Goal: Task Accomplishment & Management: Use online tool/utility

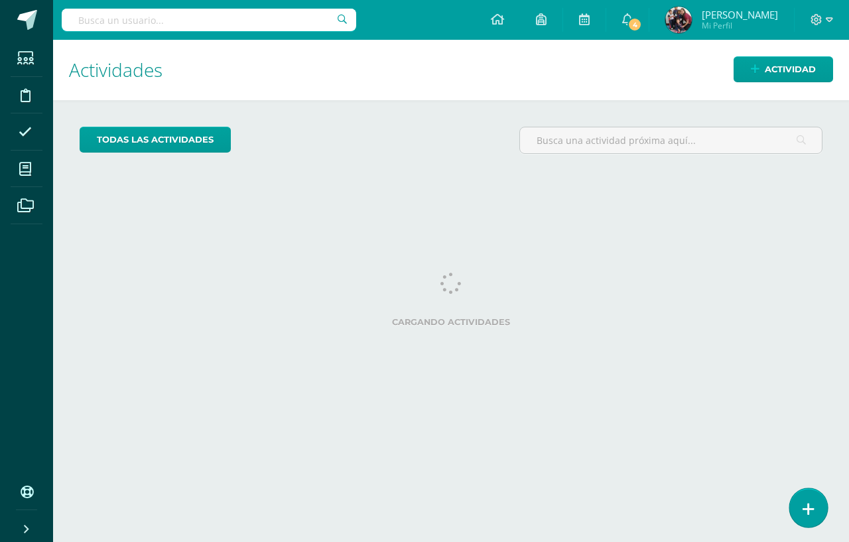
click at [810, 497] on link at bounding box center [808, 507] width 38 height 38
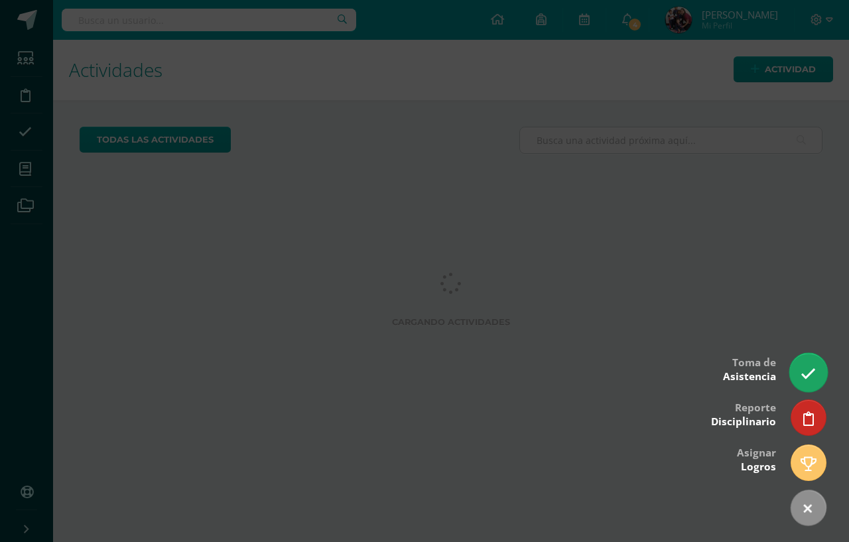
click at [804, 381] on icon at bounding box center [807, 373] width 15 height 15
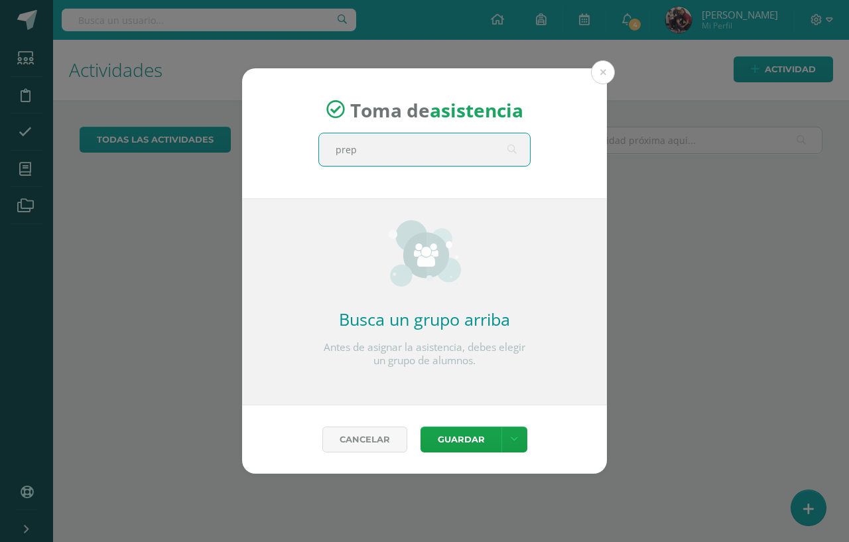
type input "prepa"
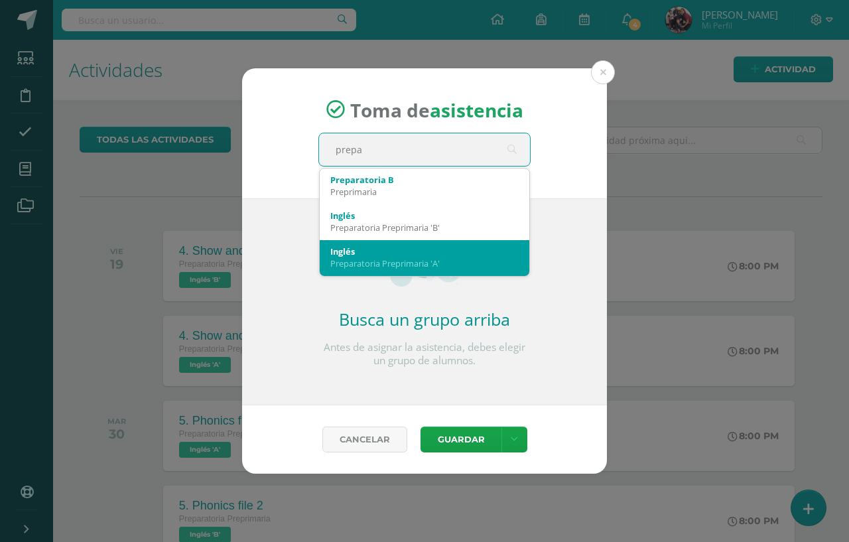
click at [396, 268] on div "Preparatoria Preprimaria 'A'" at bounding box center [424, 263] width 188 height 12
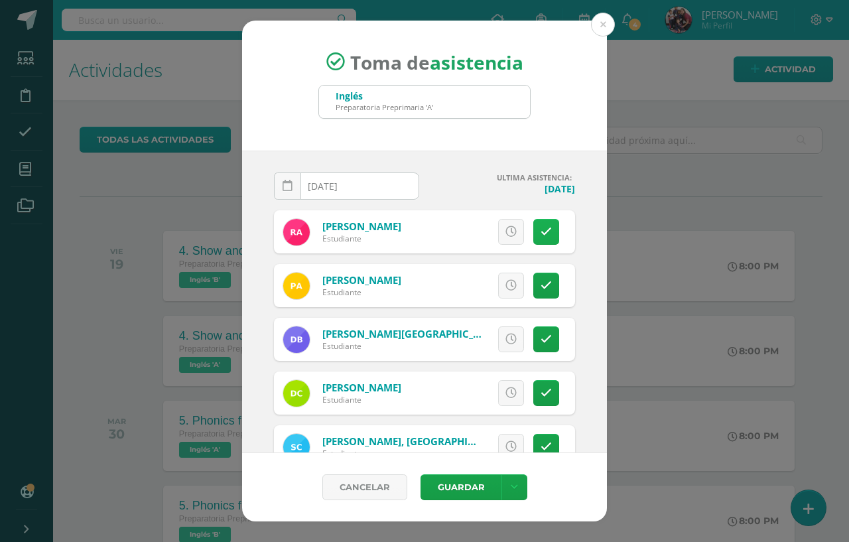
click at [540, 231] on icon at bounding box center [545, 231] width 11 height 11
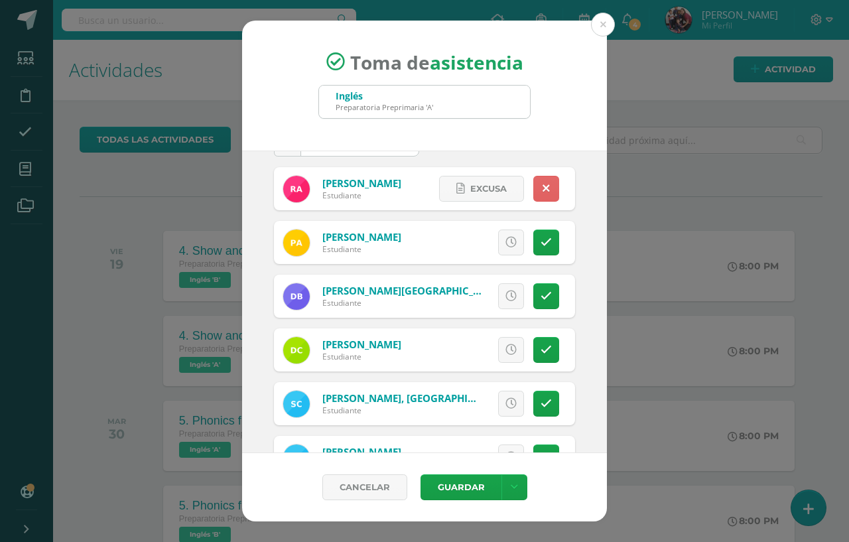
scroll to position [66, 0]
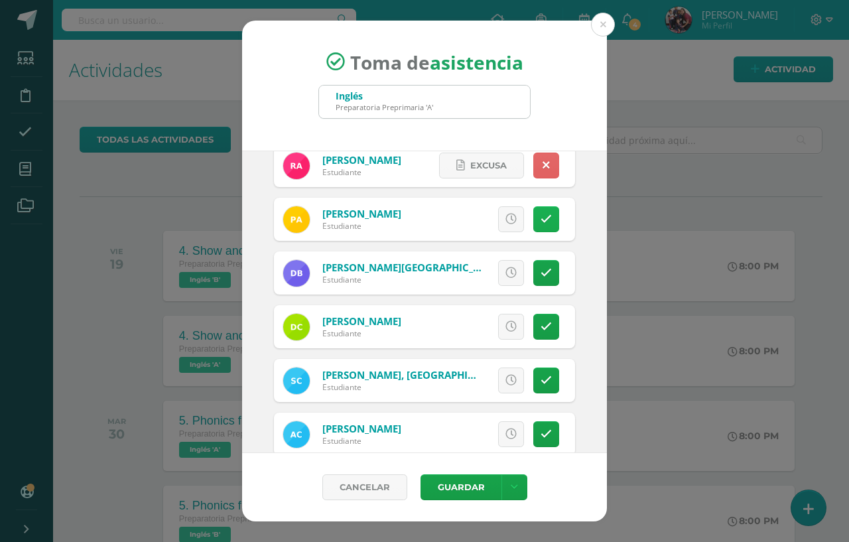
click at [533, 221] on link at bounding box center [546, 219] width 26 height 26
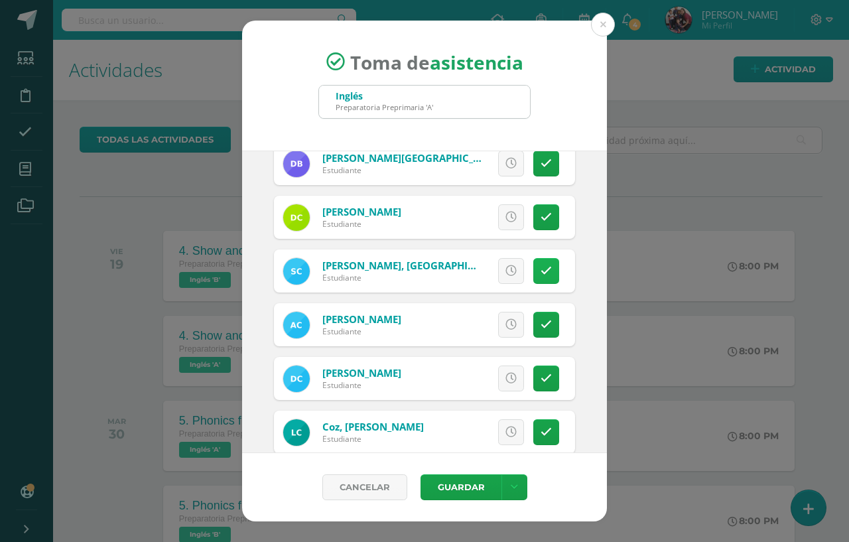
scroll to position [199, 0]
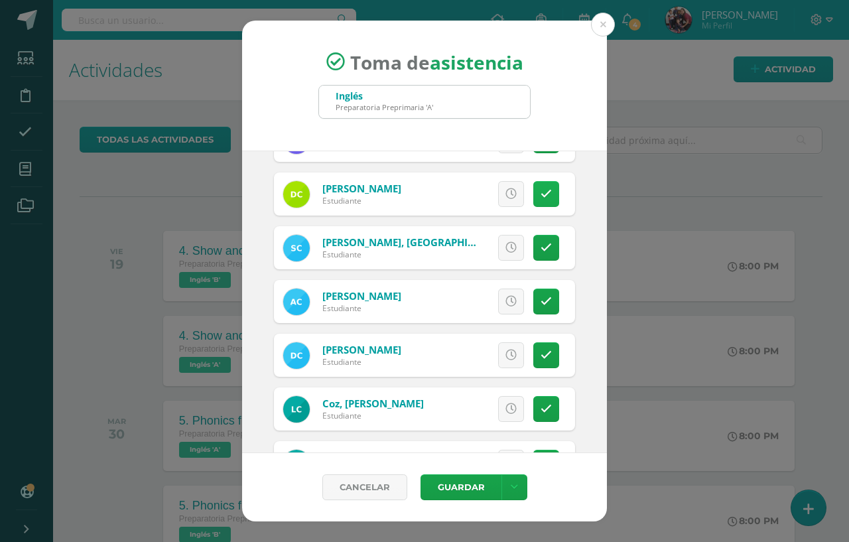
click at [540, 195] on icon at bounding box center [545, 193] width 11 height 11
click at [540, 244] on icon at bounding box center [545, 247] width 11 height 11
click at [540, 353] on icon at bounding box center [545, 354] width 11 height 11
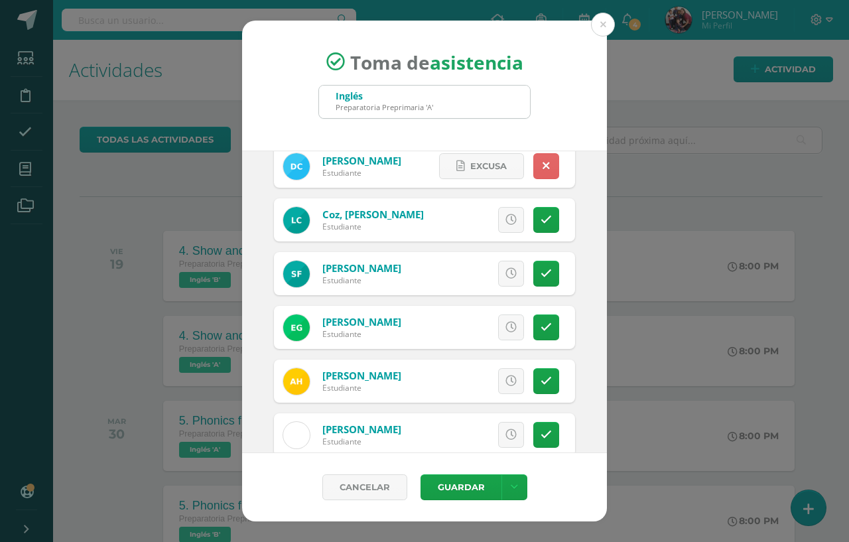
scroll to position [398, 0]
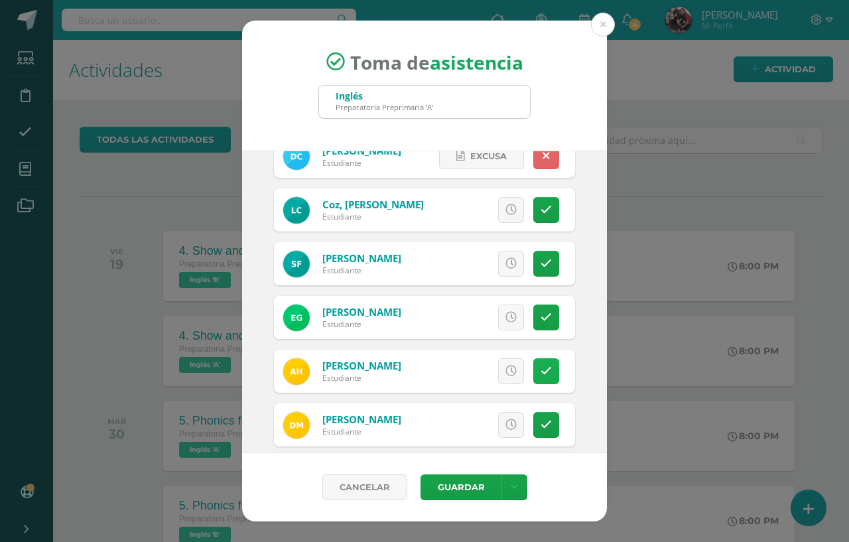
click at [540, 368] on icon at bounding box center [545, 370] width 11 height 11
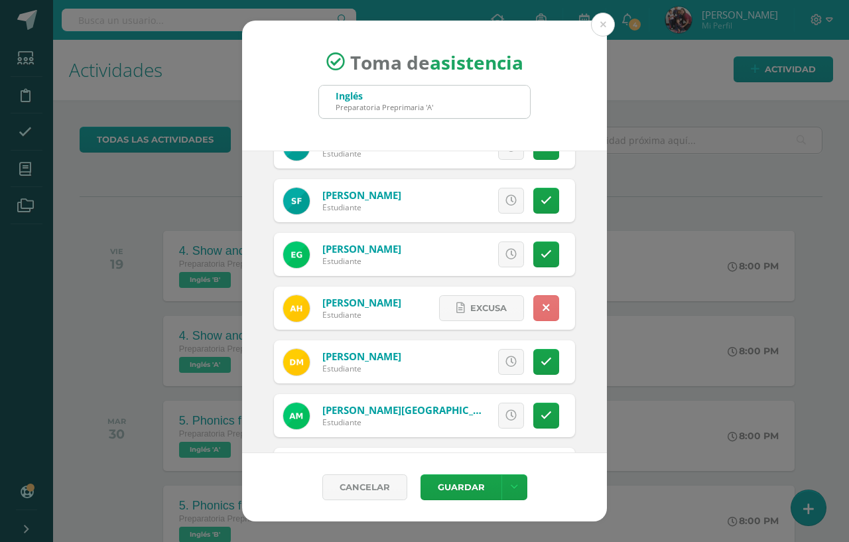
scroll to position [464, 0]
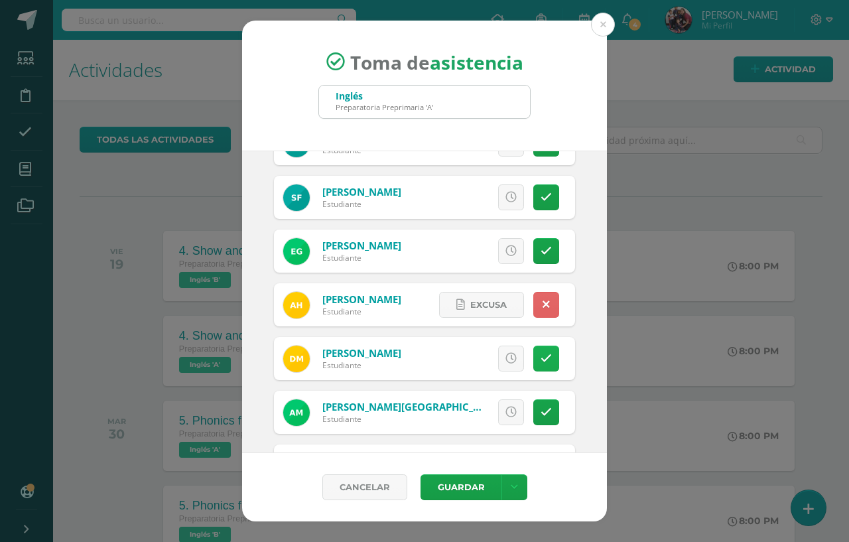
click at [540, 361] on icon at bounding box center [545, 358] width 11 height 11
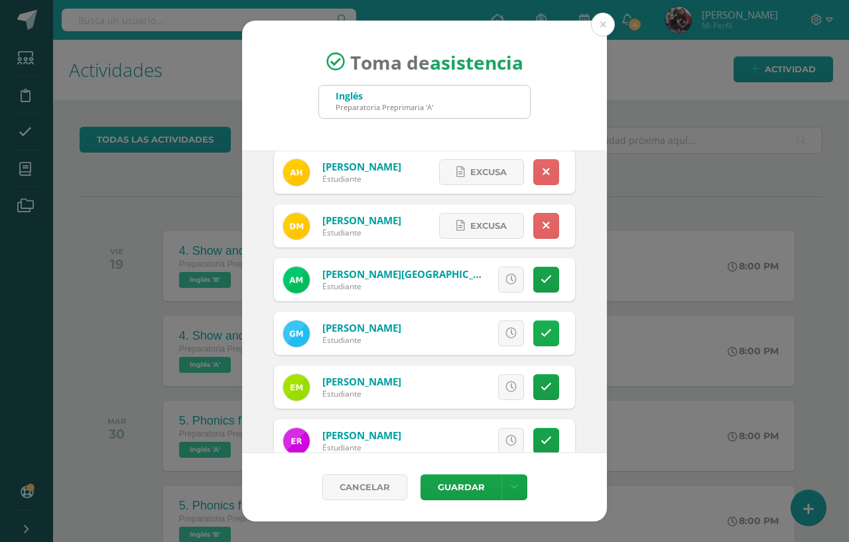
click at [540, 334] on icon at bounding box center [545, 333] width 11 height 11
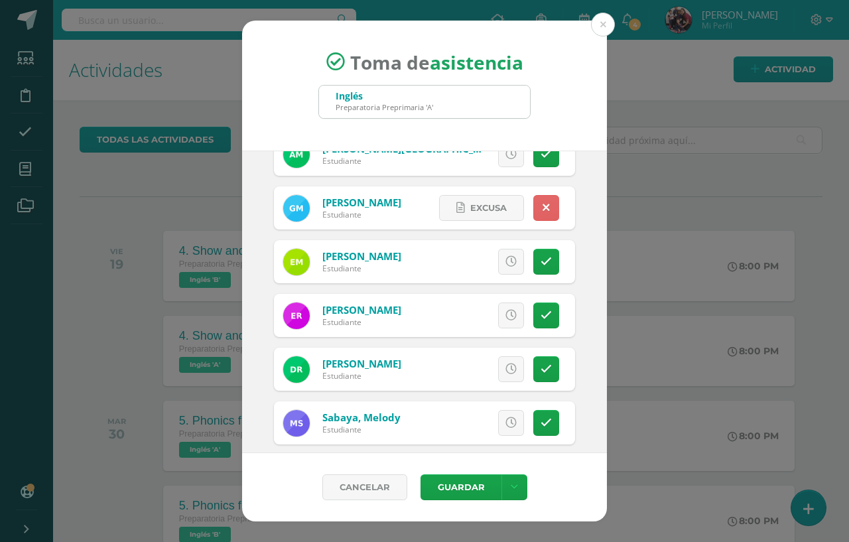
scroll to position [729, 0]
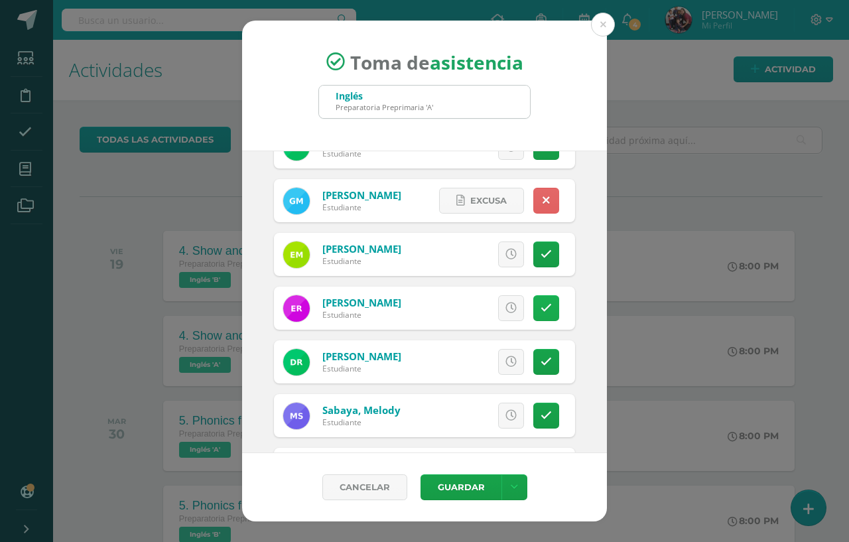
click at [540, 308] on icon at bounding box center [545, 307] width 11 height 11
click at [542, 361] on link at bounding box center [546, 362] width 26 height 26
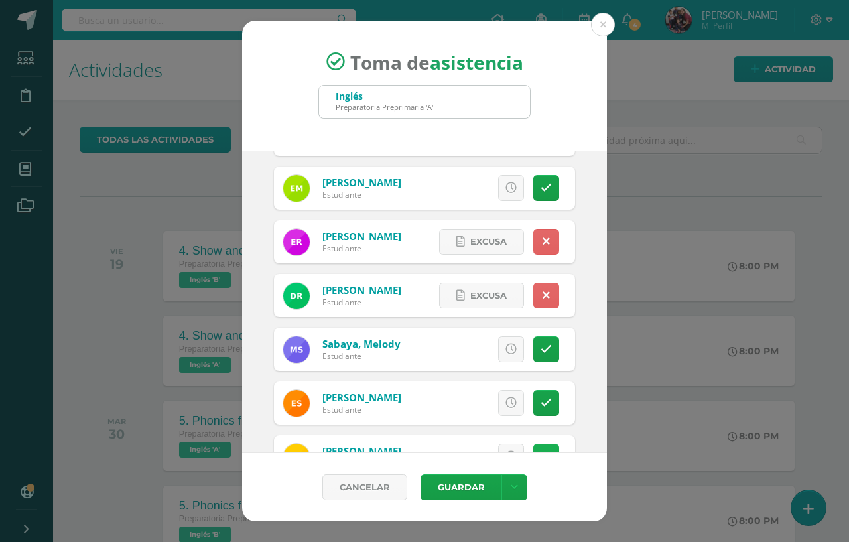
scroll to position [862, 0]
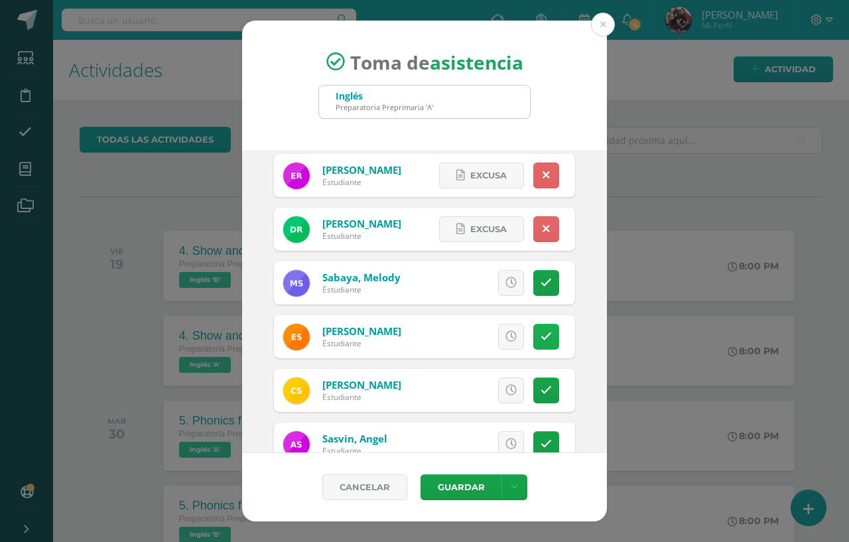
click at [540, 336] on icon at bounding box center [545, 336] width 11 height 11
click at [540, 387] on icon at bounding box center [545, 390] width 11 height 11
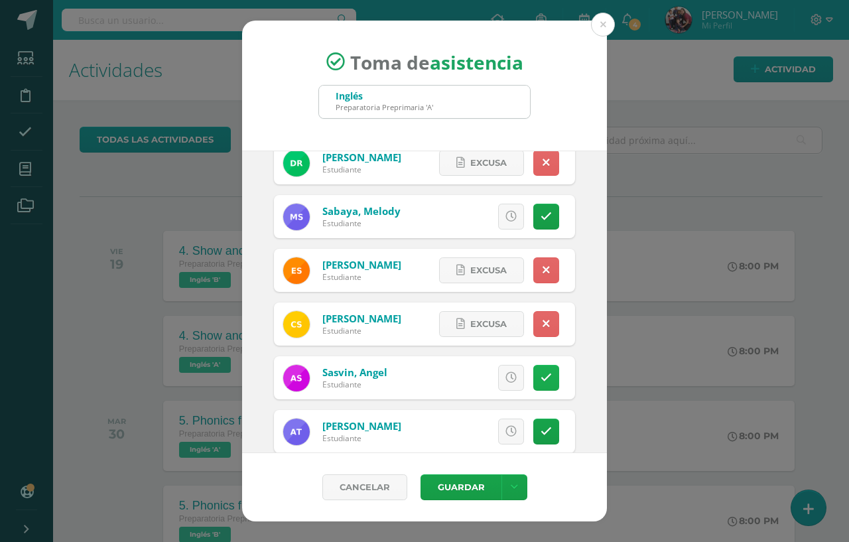
click at [540, 372] on icon at bounding box center [545, 377] width 11 height 11
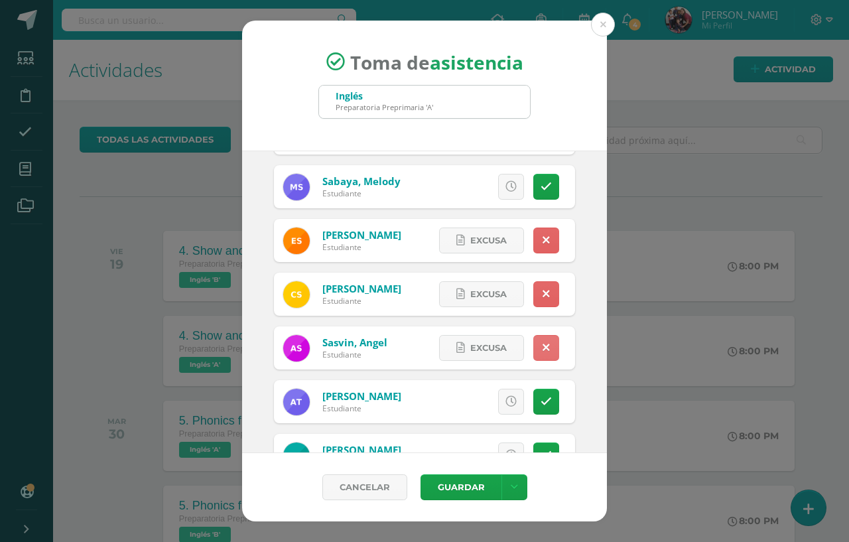
scroll to position [1004, 0]
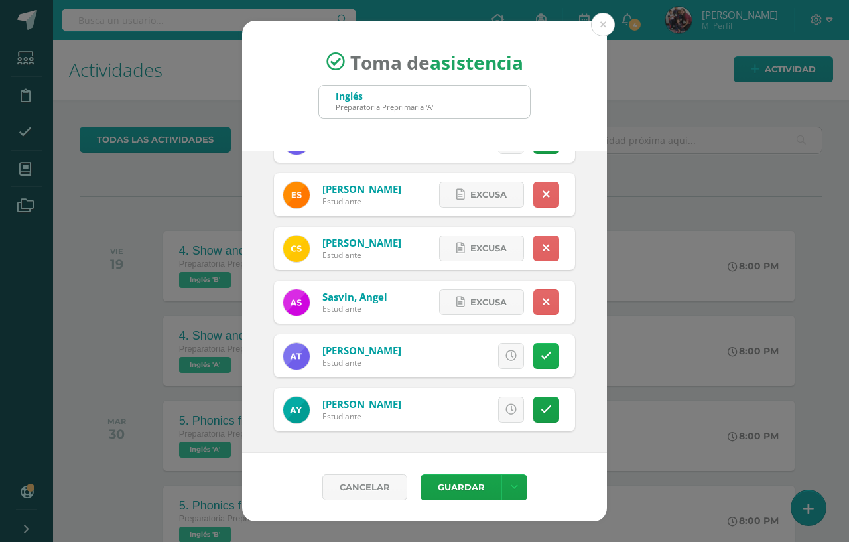
click at [533, 354] on link at bounding box center [546, 356] width 26 height 26
click at [540, 408] on icon at bounding box center [545, 409] width 11 height 11
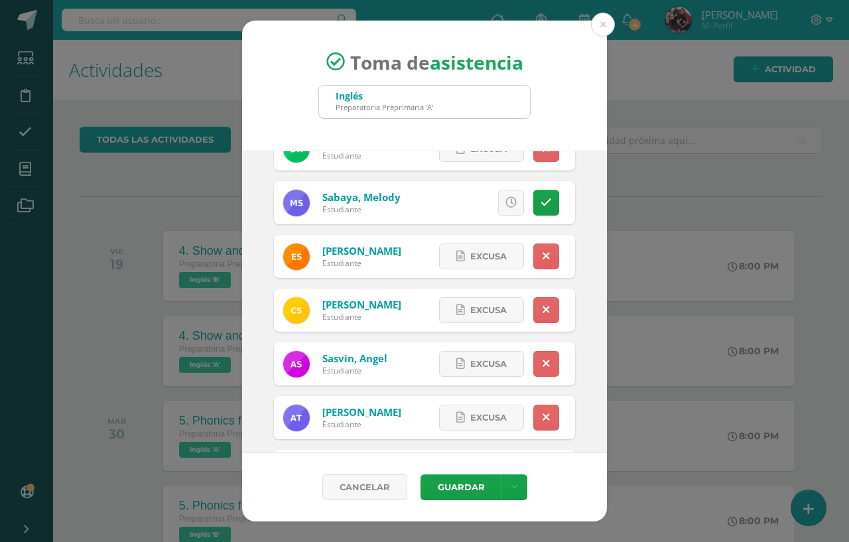
scroll to position [871, 0]
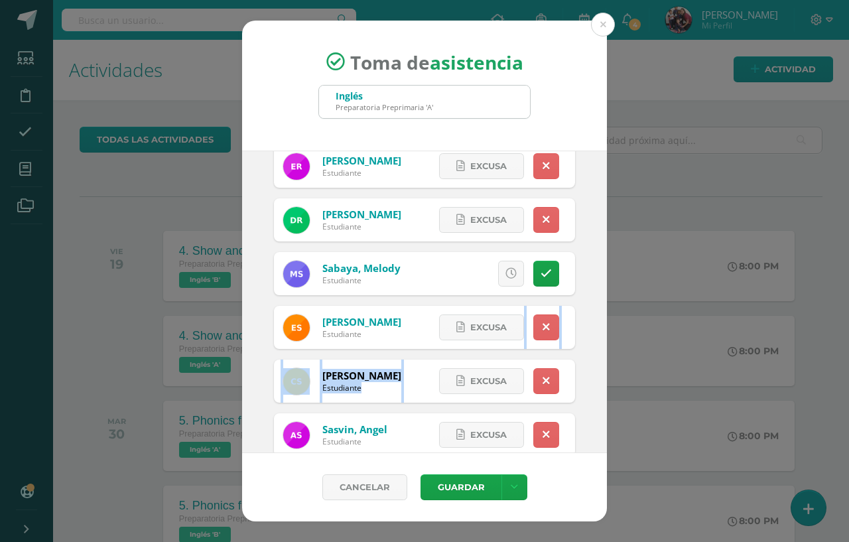
drag, startPoint x: 607, startPoint y: 389, endPoint x: 608, endPoint y: 310, distance: 78.9
click at [605, 305] on div "Toma de asistencia Inglés Preparatoria Preprimaria 'A' prepa 2025-09-11 Septemb…" at bounding box center [424, 271] width 838 height 501
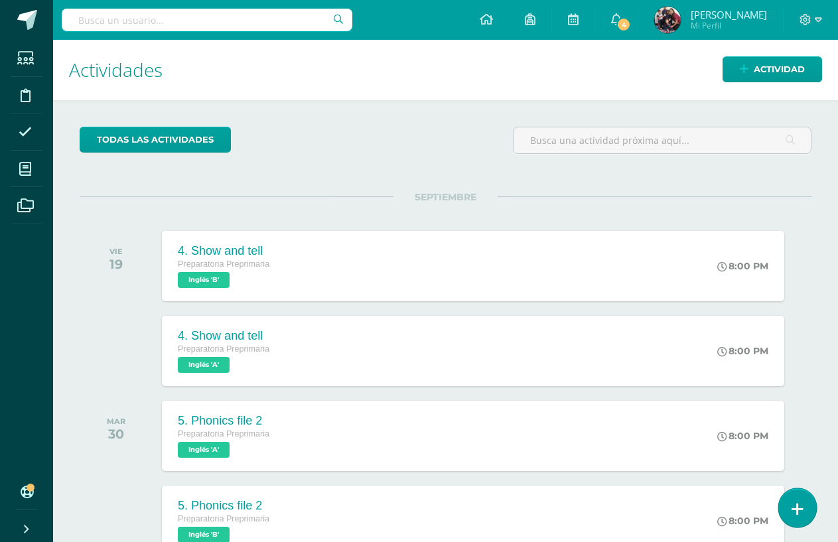
click at [797, 511] on icon at bounding box center [797, 508] width 12 height 15
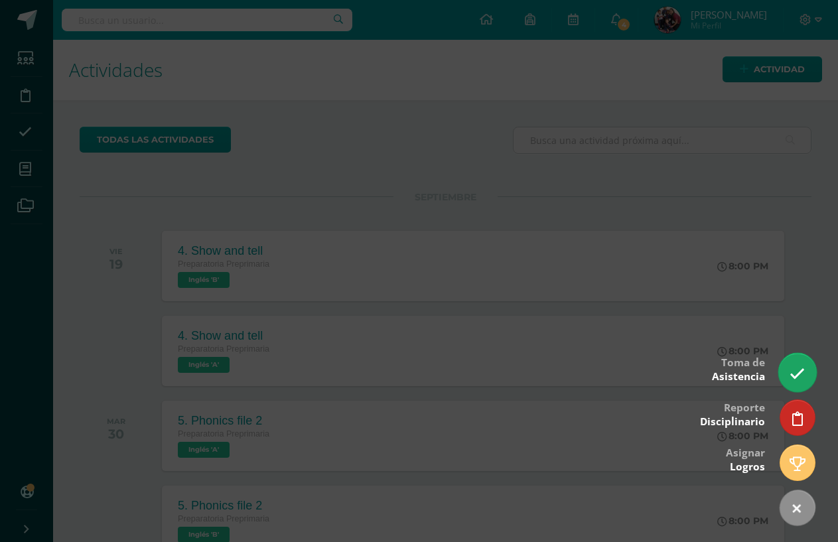
click at [794, 358] on link at bounding box center [797, 372] width 38 height 38
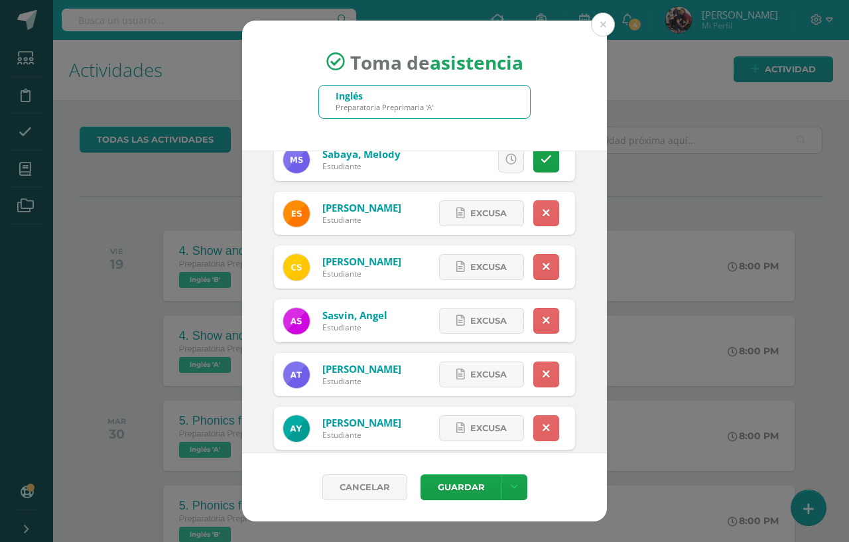
scroll to position [1004, 0]
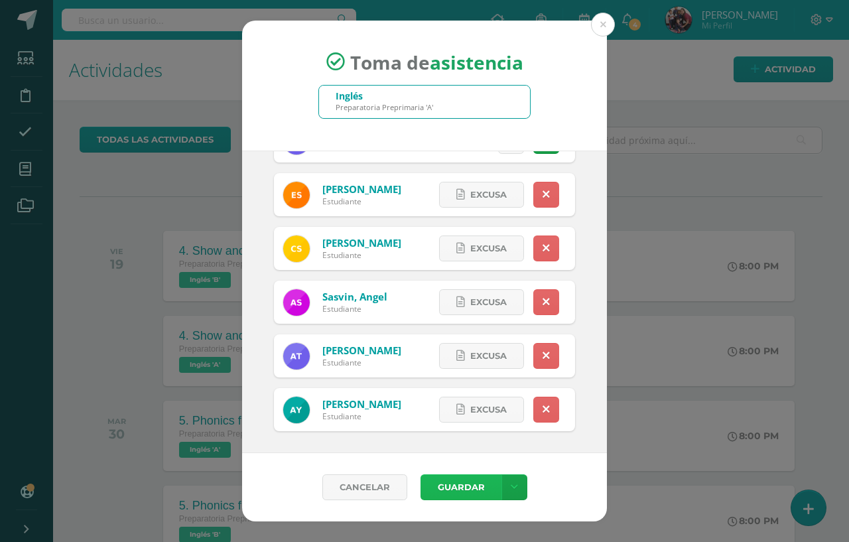
click at [456, 485] on button "Guardar" at bounding box center [460, 487] width 81 height 26
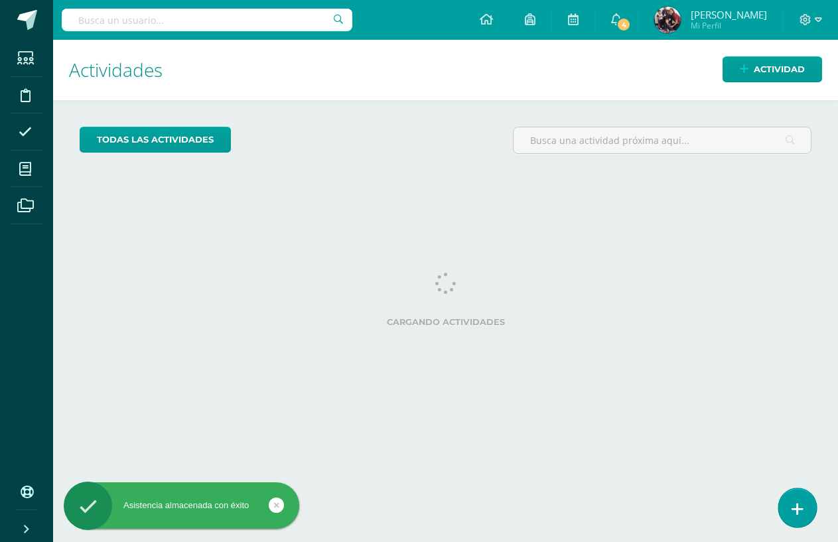
click at [798, 514] on icon at bounding box center [797, 508] width 12 height 15
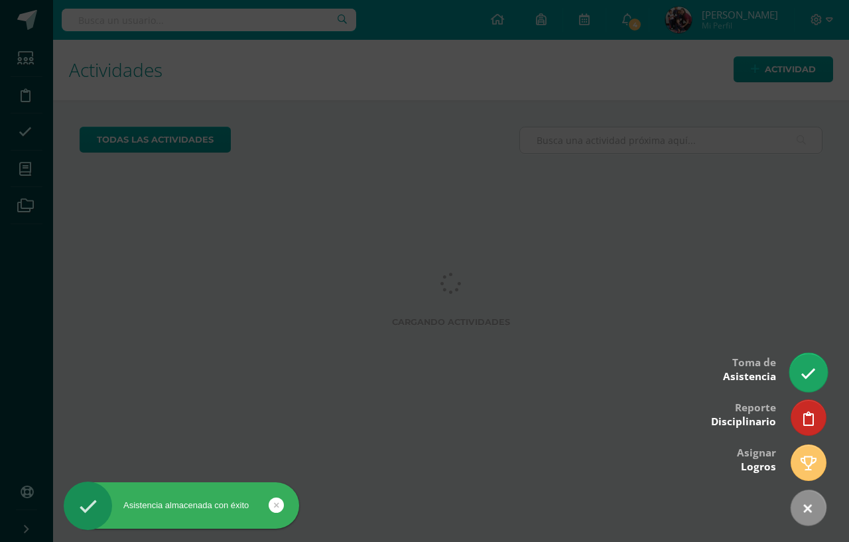
click at [814, 376] on icon at bounding box center [807, 373] width 15 height 15
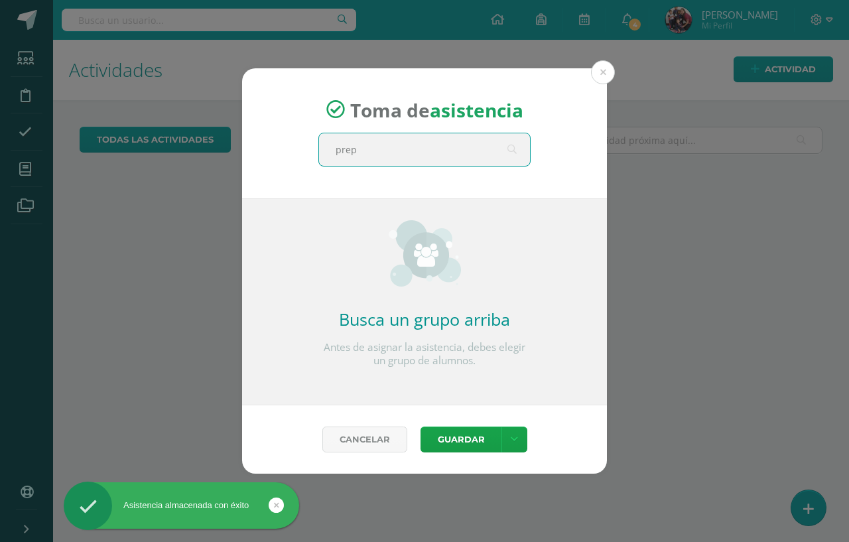
type input "prepa"
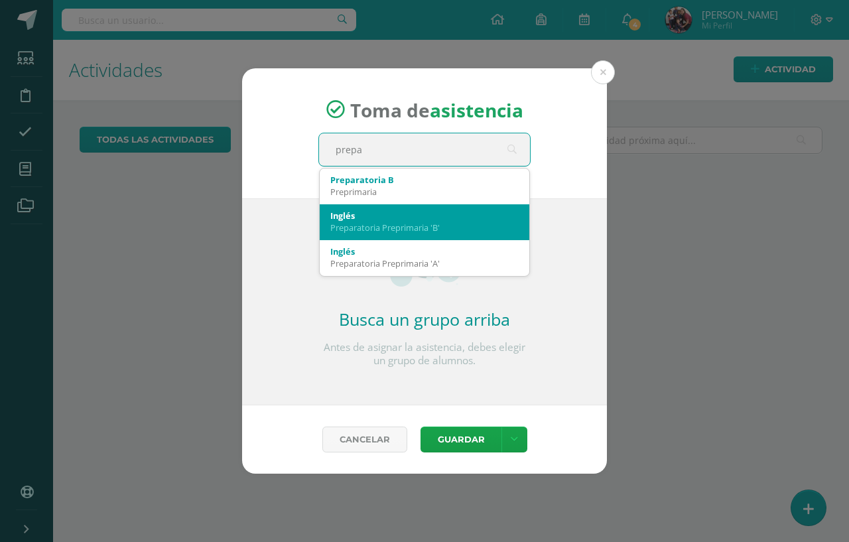
click at [408, 237] on div "Inglés Preparatoria Preprimaria 'B'" at bounding box center [424, 221] width 188 height 34
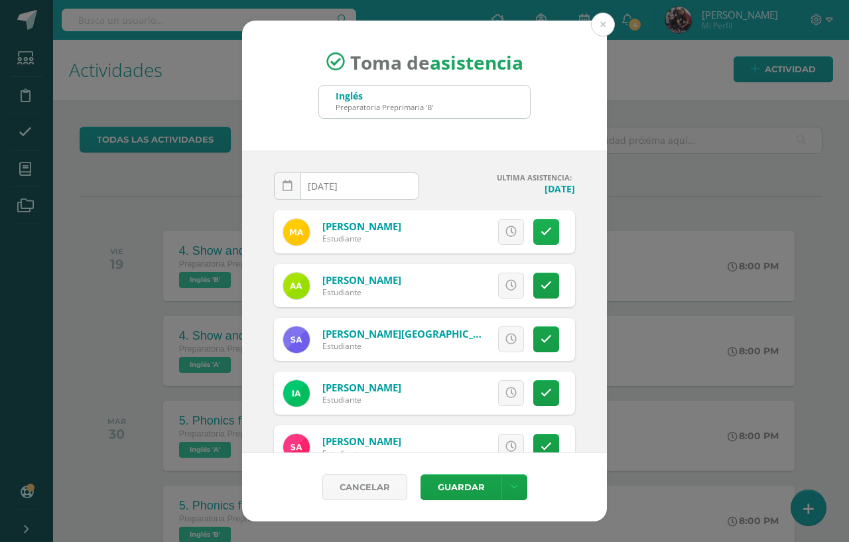
click at [540, 232] on icon at bounding box center [545, 231] width 11 height 11
click at [540, 289] on icon at bounding box center [545, 285] width 11 height 11
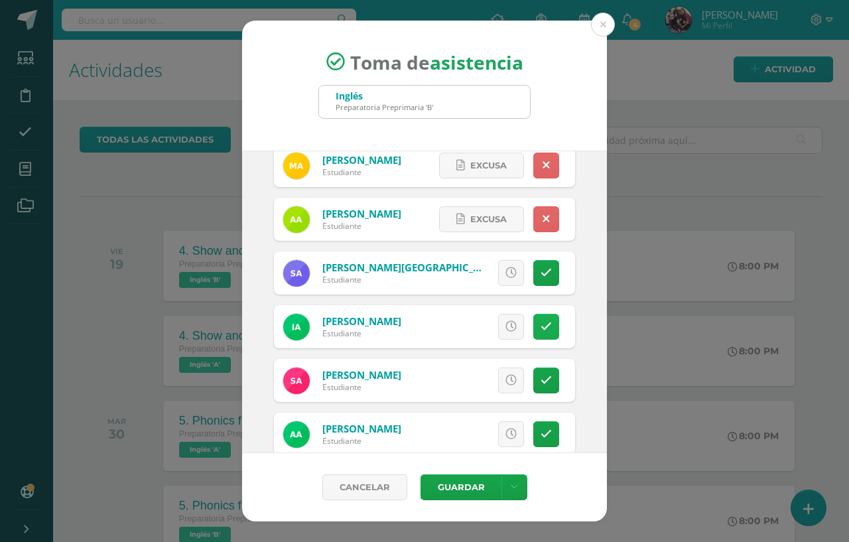
click at [540, 327] on icon at bounding box center [545, 326] width 11 height 11
click at [540, 385] on icon at bounding box center [545, 380] width 11 height 11
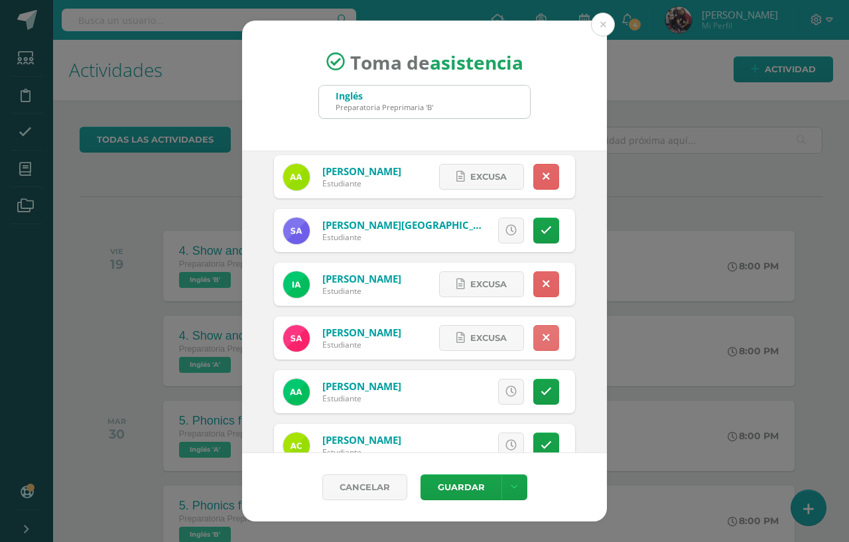
scroll to position [133, 0]
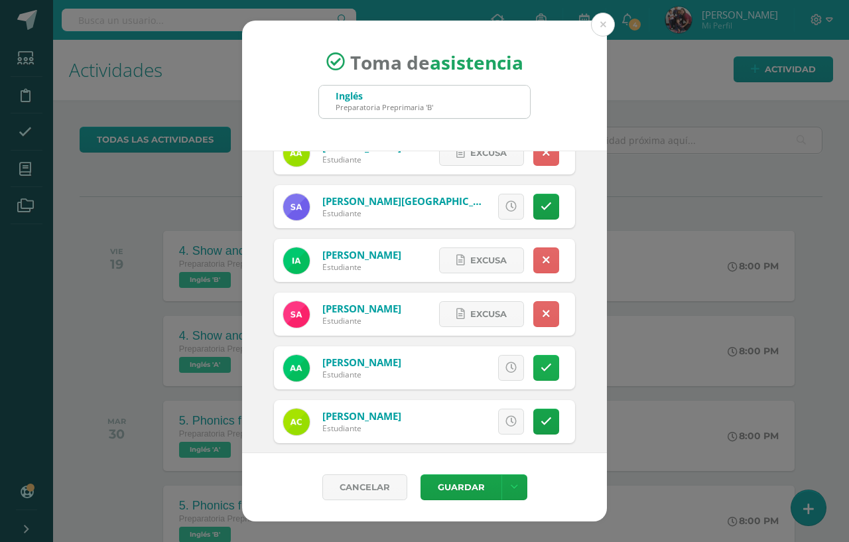
click at [540, 368] on icon at bounding box center [545, 367] width 11 height 11
click at [540, 418] on icon at bounding box center [545, 421] width 11 height 11
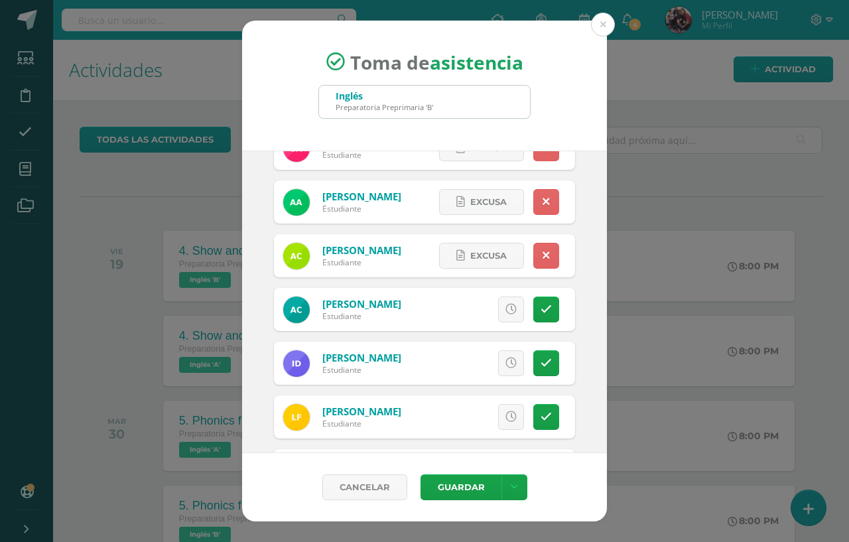
scroll to position [332, 0]
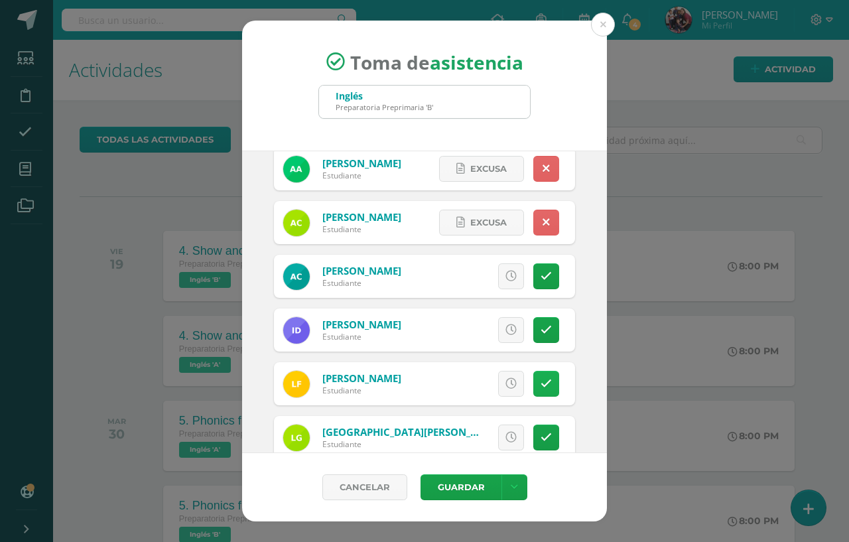
click at [540, 382] on icon at bounding box center [545, 383] width 11 height 11
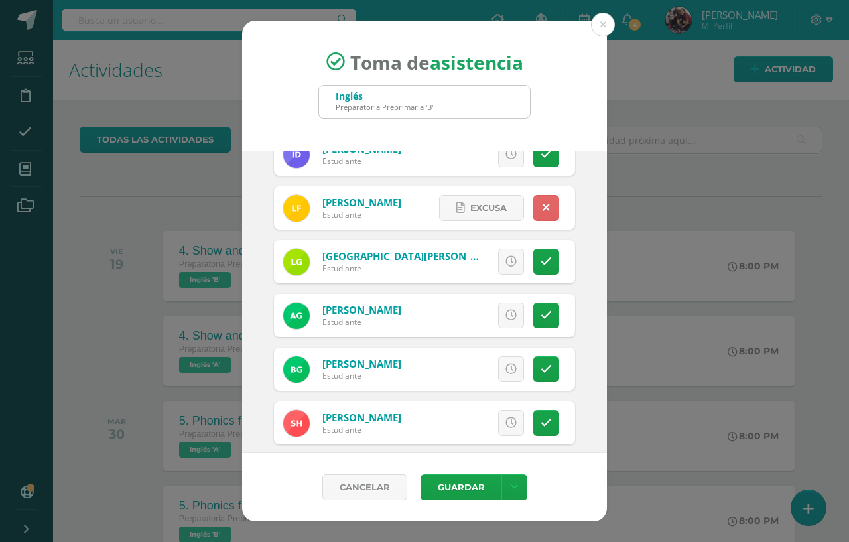
scroll to position [531, 0]
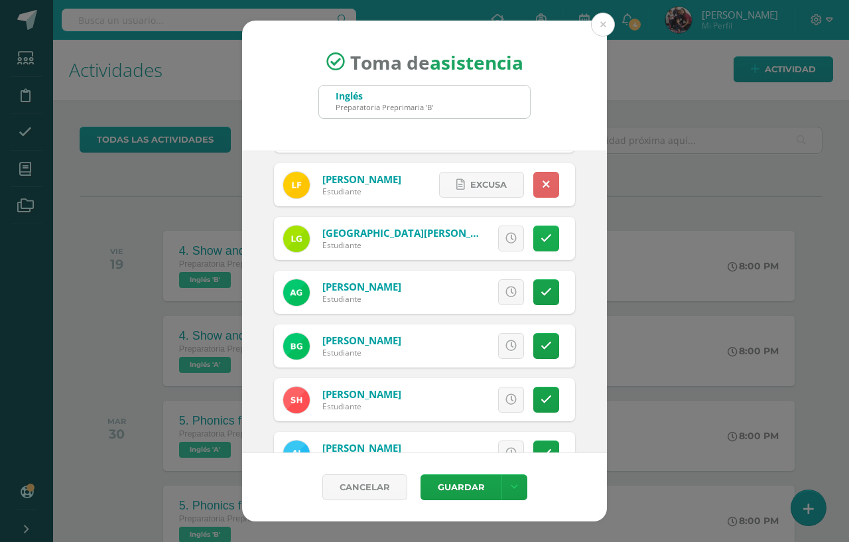
click at [540, 236] on icon at bounding box center [545, 238] width 11 height 11
click at [540, 296] on icon at bounding box center [545, 291] width 11 height 11
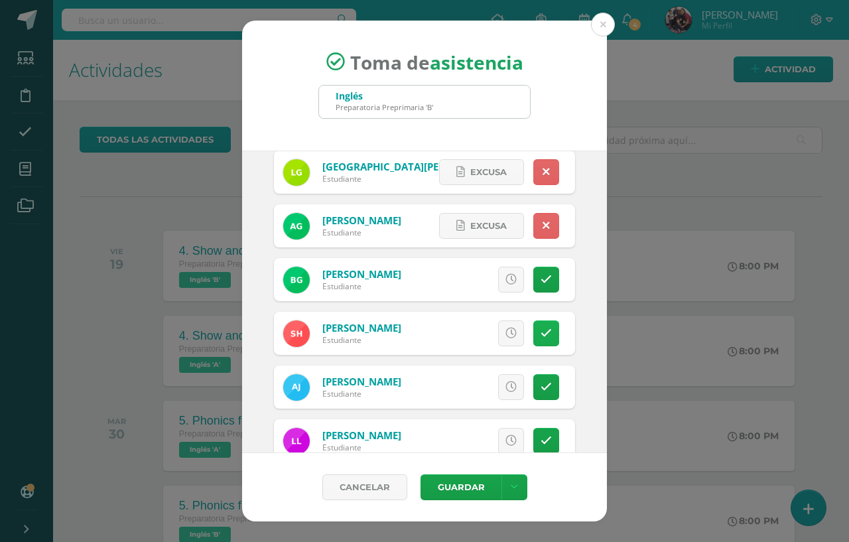
click at [534, 341] on link at bounding box center [546, 333] width 26 height 26
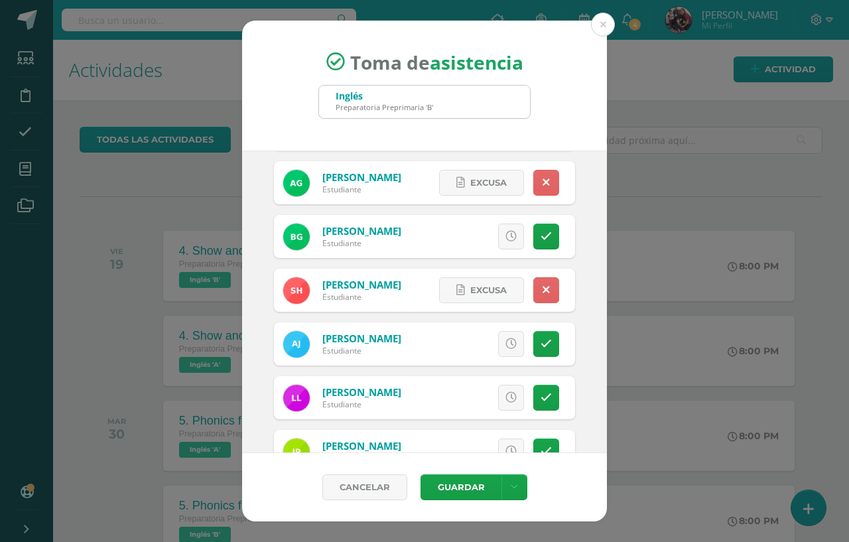
scroll to position [729, 0]
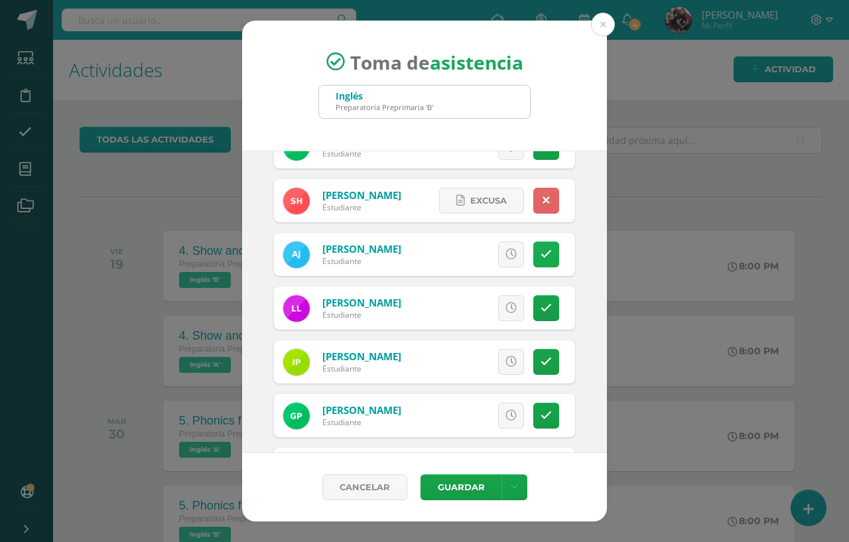
click at [533, 247] on link at bounding box center [546, 254] width 26 height 26
click at [540, 308] on icon at bounding box center [545, 307] width 11 height 11
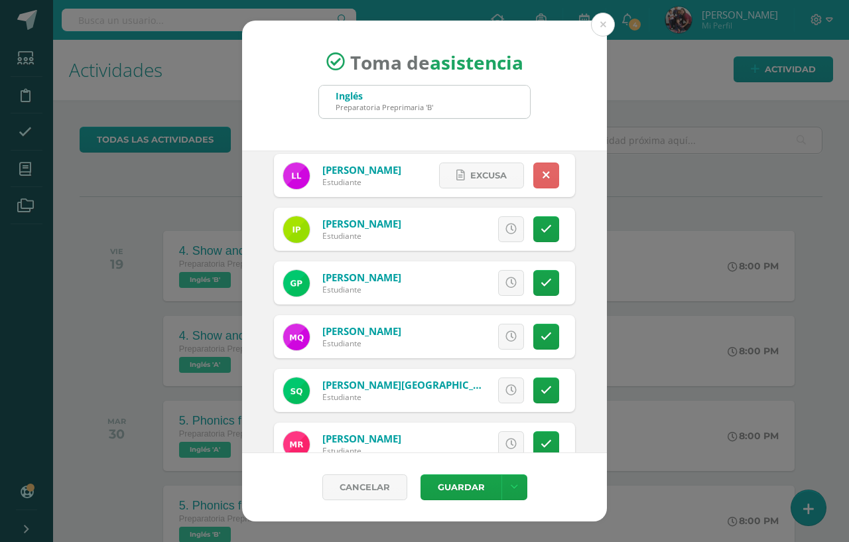
scroll to position [928, 0]
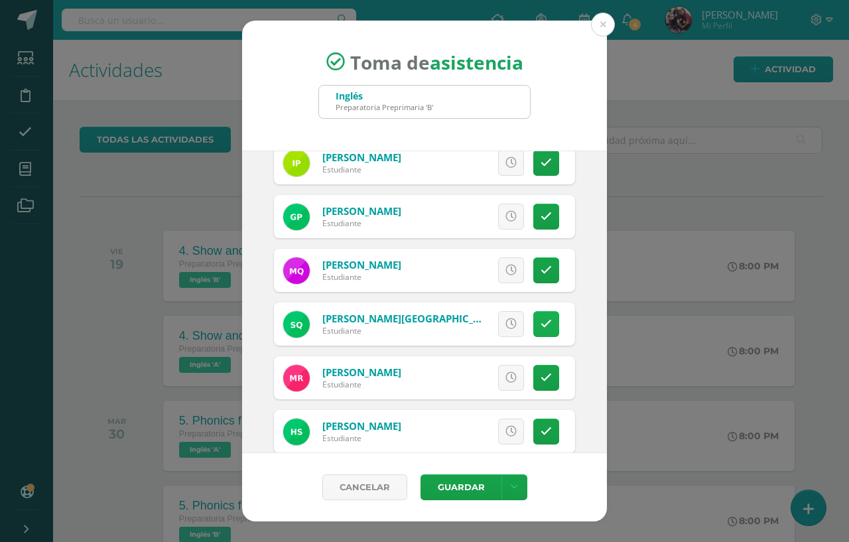
click at [540, 330] on icon at bounding box center [545, 323] width 11 height 11
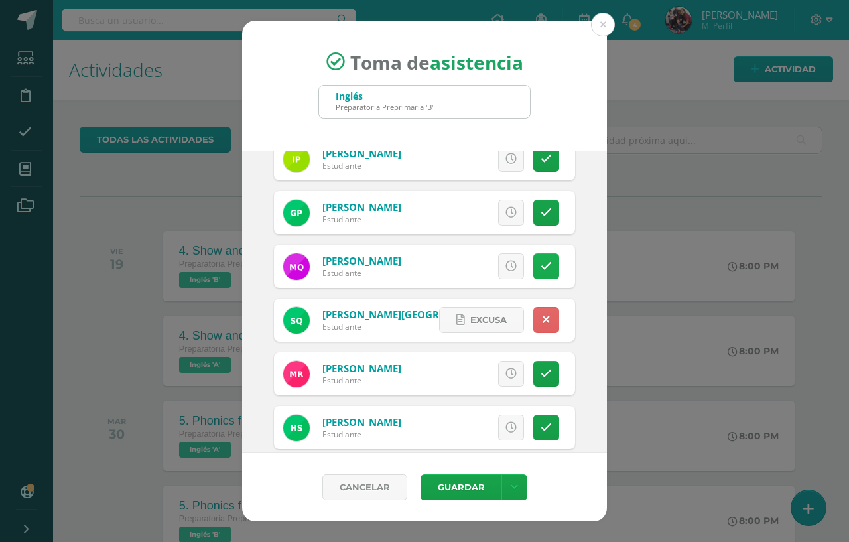
scroll to position [950, 0]
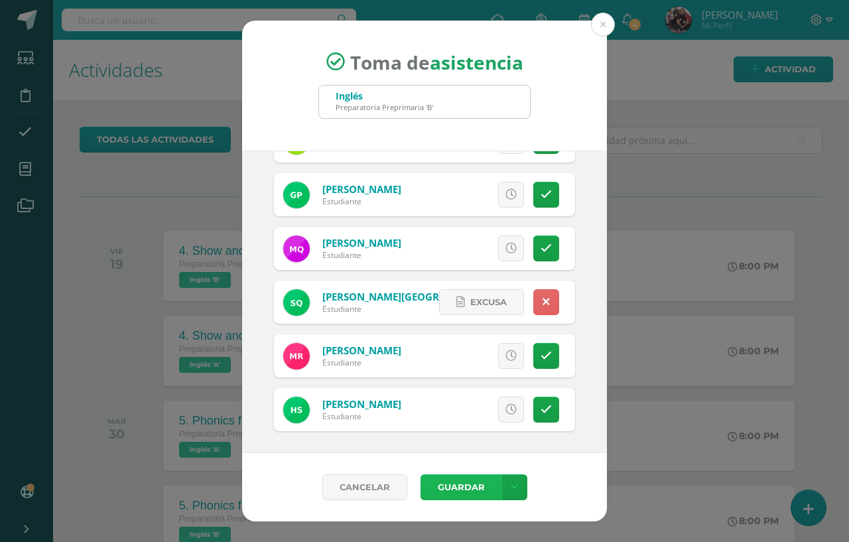
click at [460, 485] on button "Guardar" at bounding box center [460, 487] width 81 height 26
